Goal: Navigation & Orientation: Find specific page/section

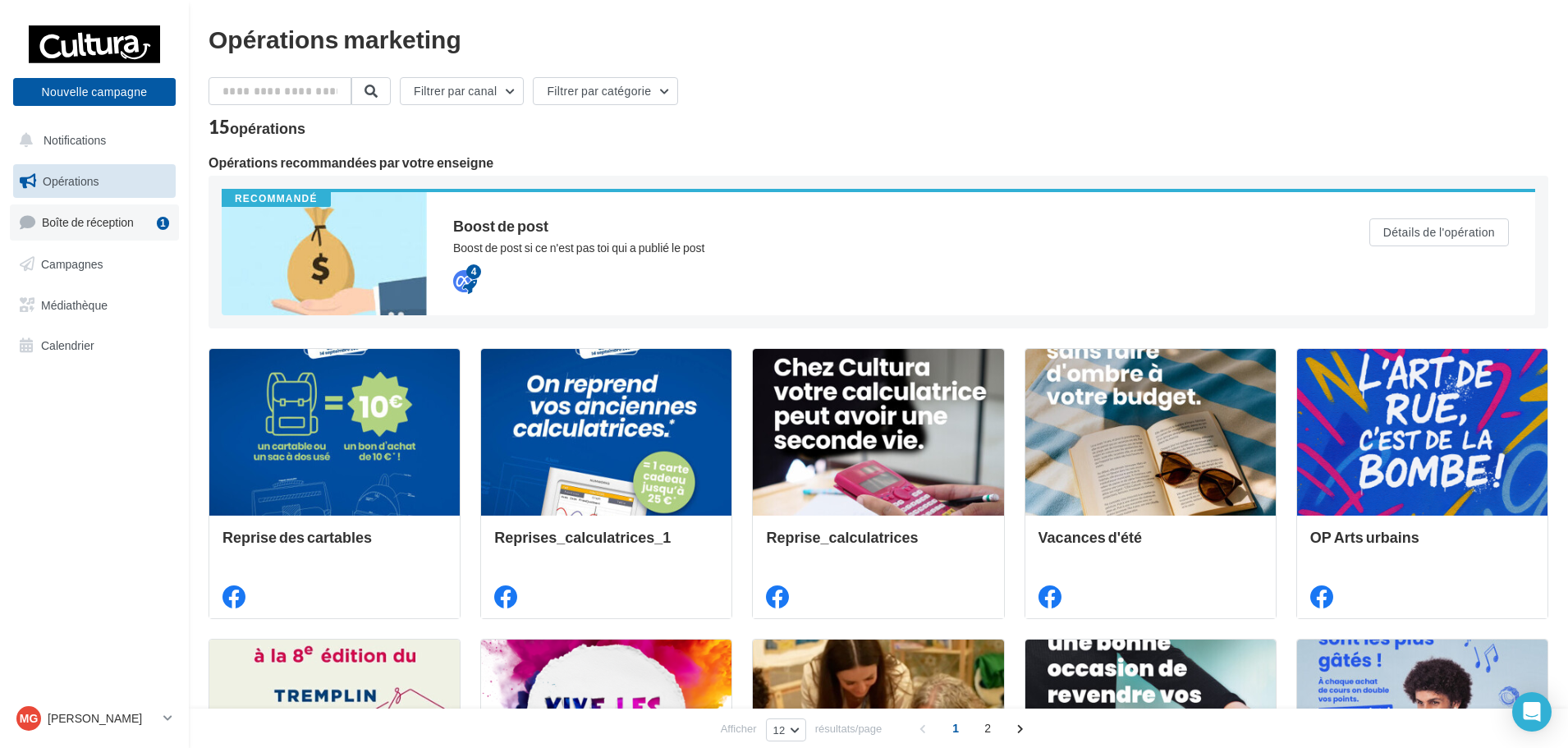
click at [140, 223] on link "Boîte de réception 1" at bounding box center [94, 223] width 169 height 36
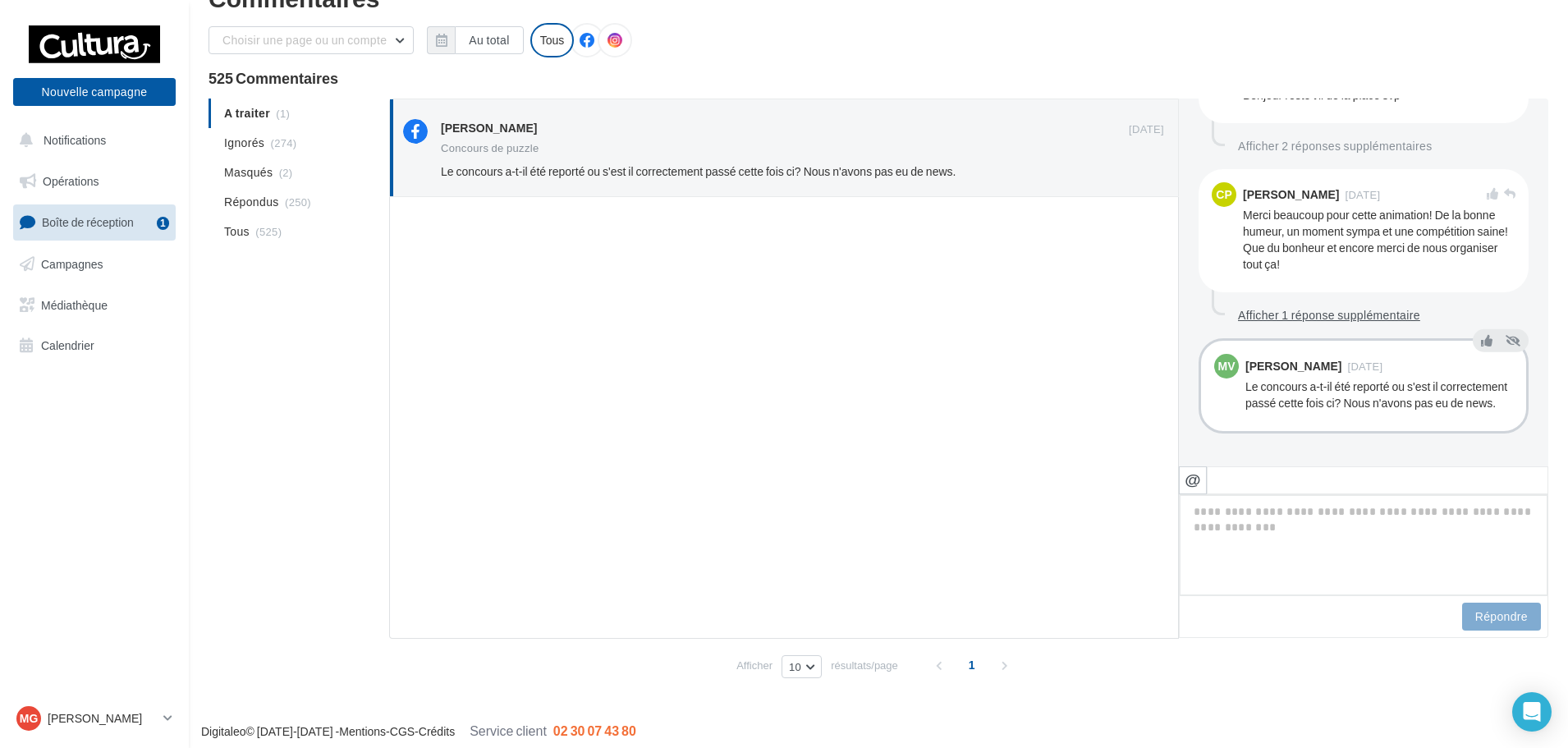
scroll to position [44, 0]
click at [87, 266] on span "Campagnes" at bounding box center [72, 264] width 63 height 14
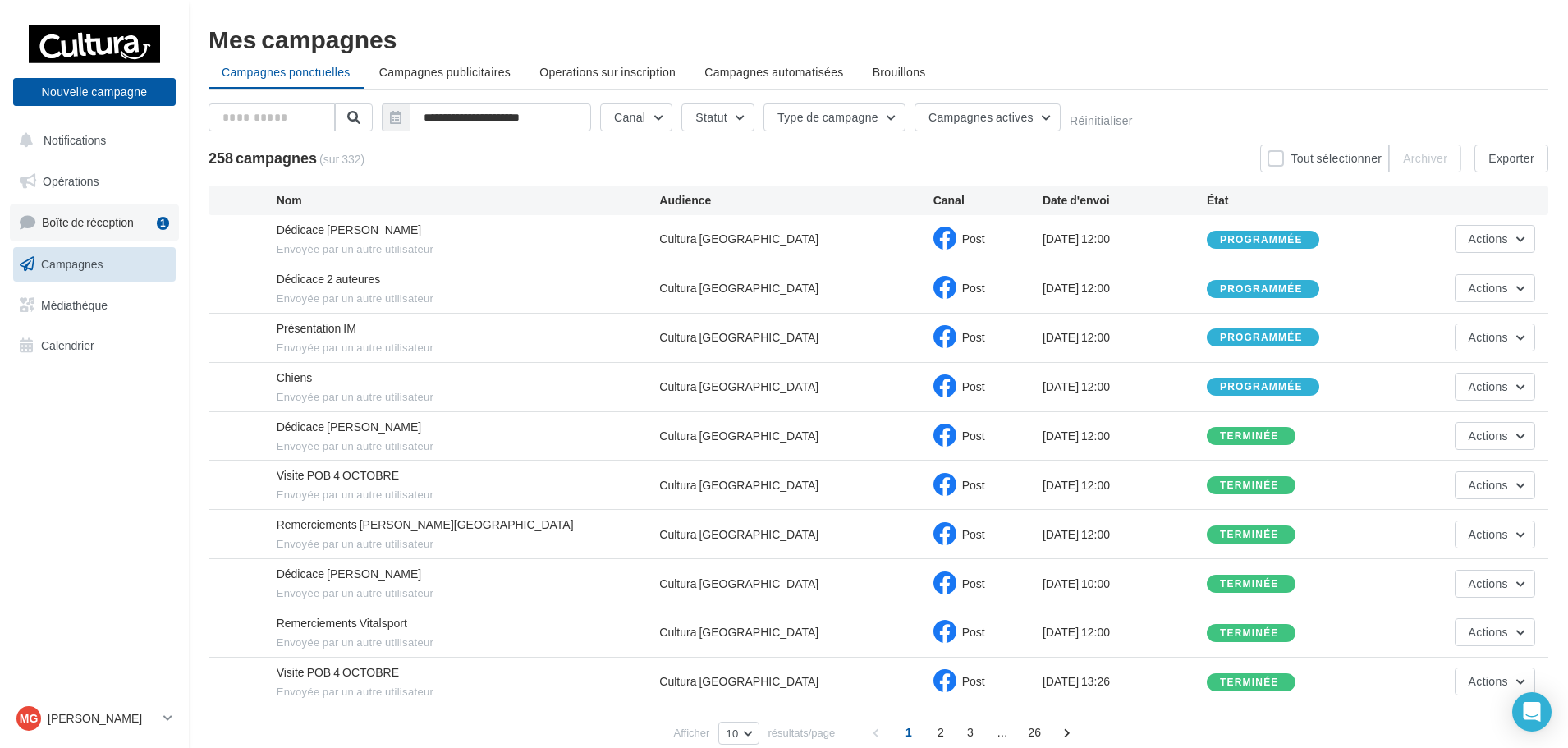
click at [118, 214] on link "Boîte de réception 1" at bounding box center [94, 223] width 169 height 36
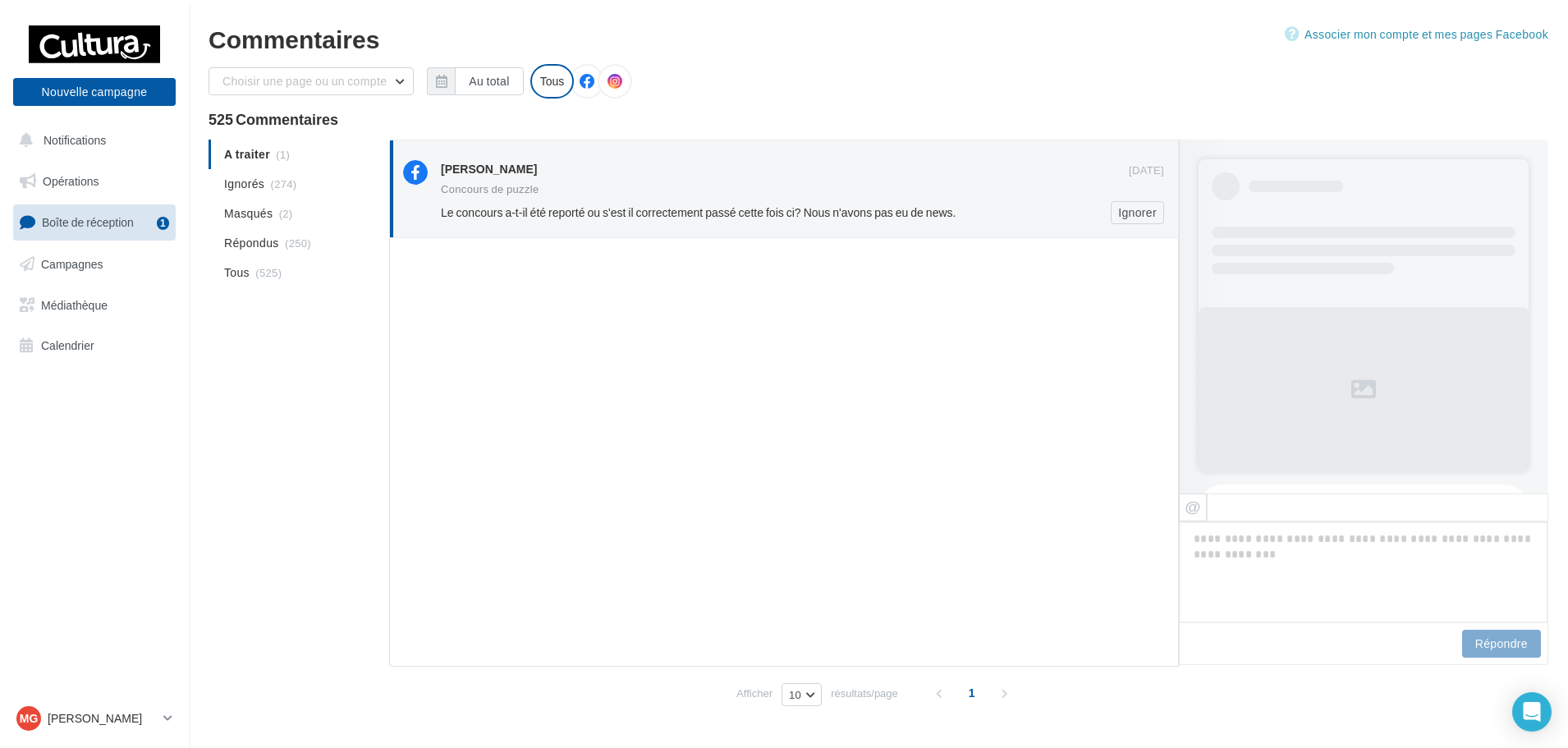
scroll to position [1013, 0]
